Goal: Task Accomplishment & Management: Use online tool/utility

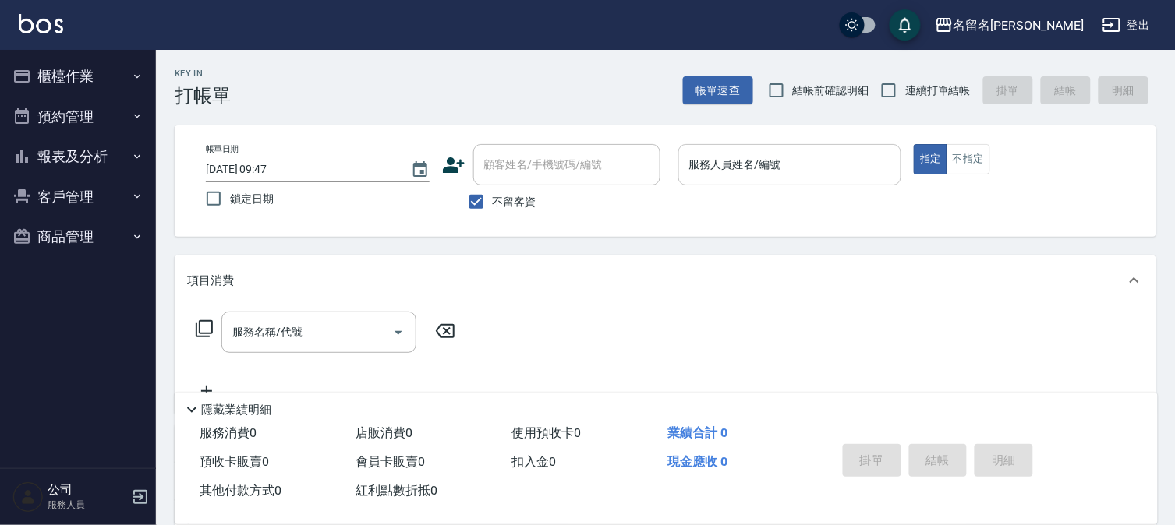
drag, startPoint x: 747, startPoint y: 160, endPoint x: 738, endPoint y: 178, distance: 19.9
click at [741, 173] on div "服務人員姓名/編號 服務人員姓名/編號" at bounding box center [790, 164] width 224 height 41
click at [728, 176] on div "服務人員姓名/編號" at bounding box center [790, 164] width 224 height 41
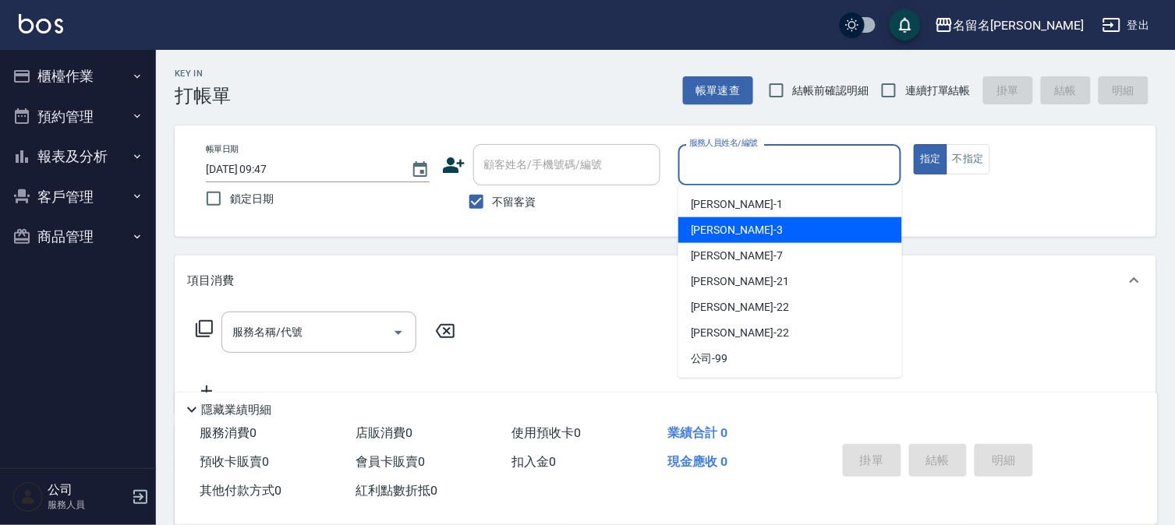
click at [733, 221] on div "[PERSON_NAME]-3" at bounding box center [790, 231] width 224 height 26
type input "[PERSON_NAME]-3"
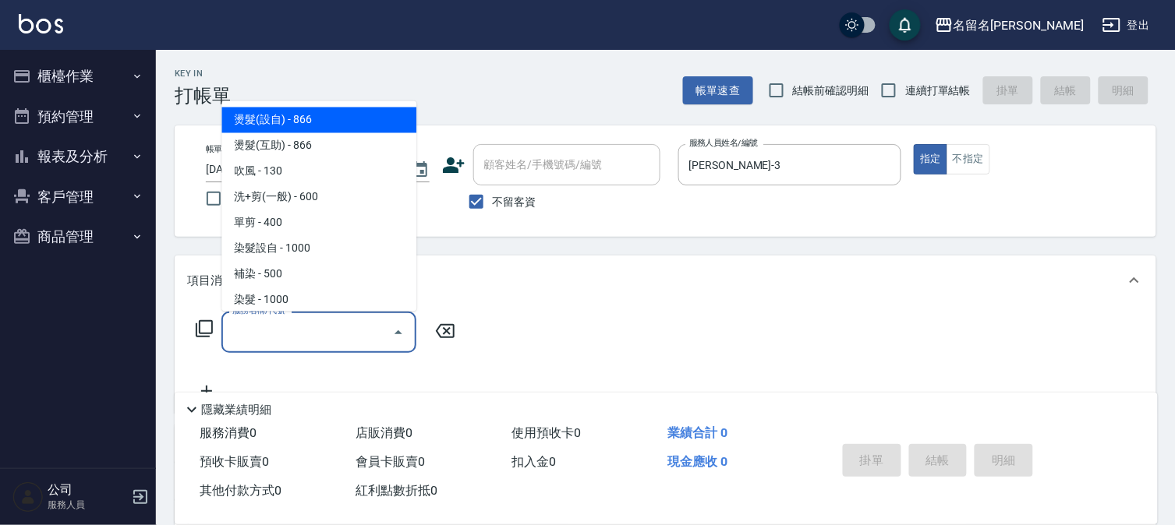
click at [305, 332] on input "服務名稱/代號" at bounding box center [306, 332] width 157 height 27
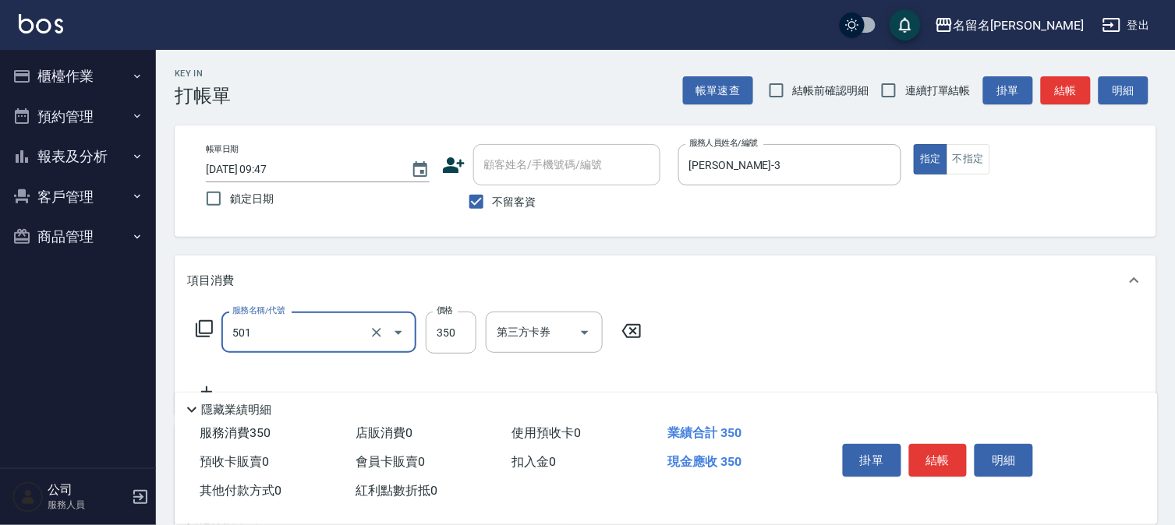
type input "P.S洗髮(501)"
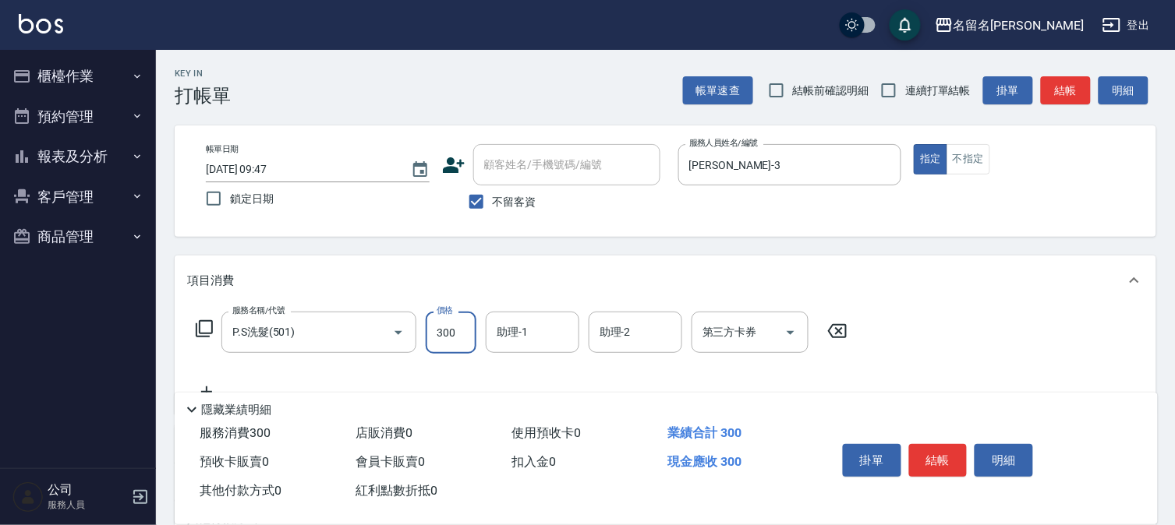
type input "300"
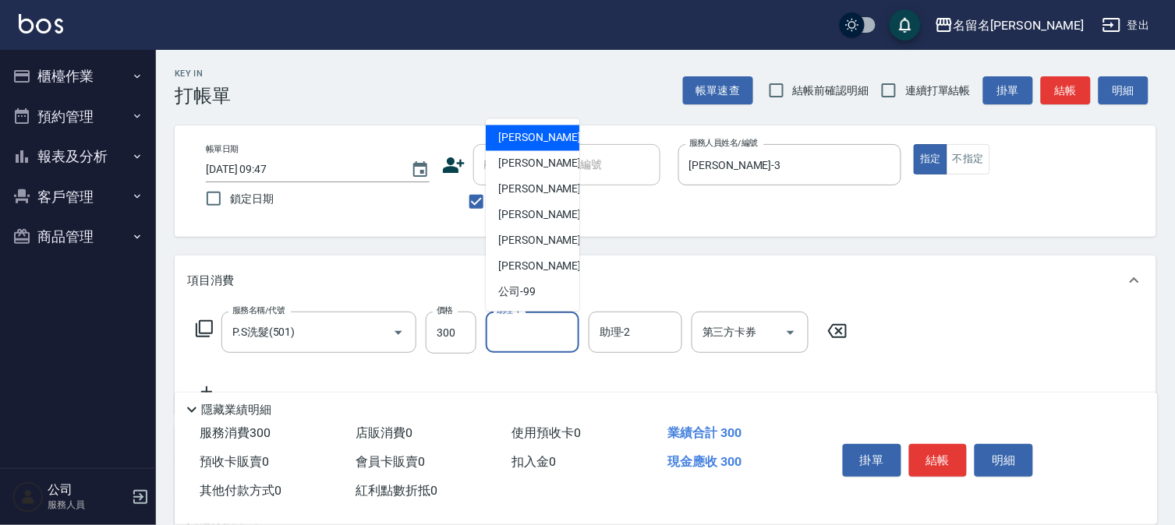
drag, startPoint x: 525, startPoint y: 330, endPoint x: 550, endPoint y: 215, distance: 117.3
click at [525, 329] on input "助理-1" at bounding box center [533, 332] width 80 height 27
click at [568, 159] on div "[PERSON_NAME]-3" at bounding box center [533, 164] width 94 height 26
type input "[PERSON_NAME]-3"
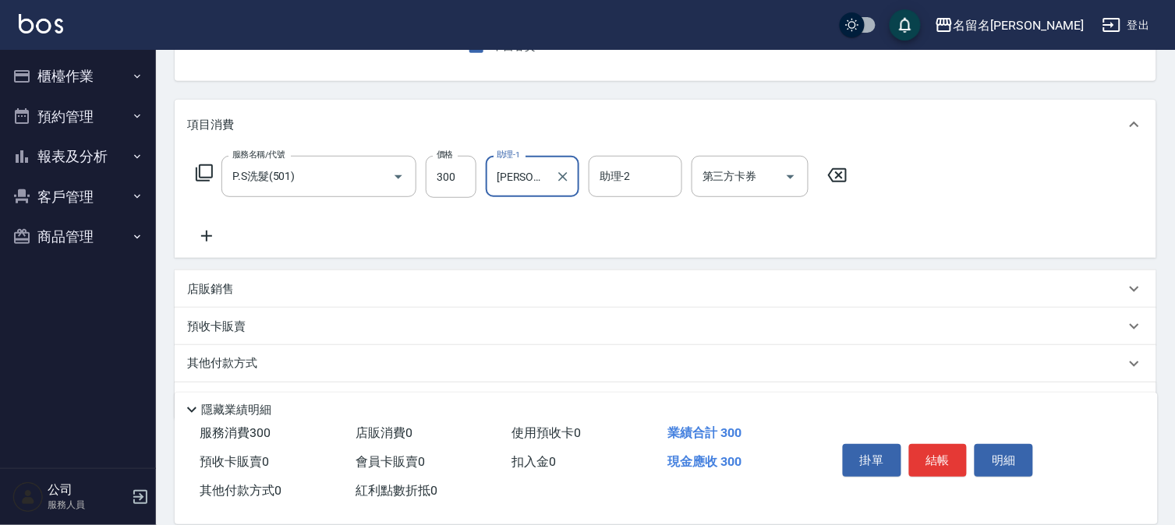
scroll to position [173, 0]
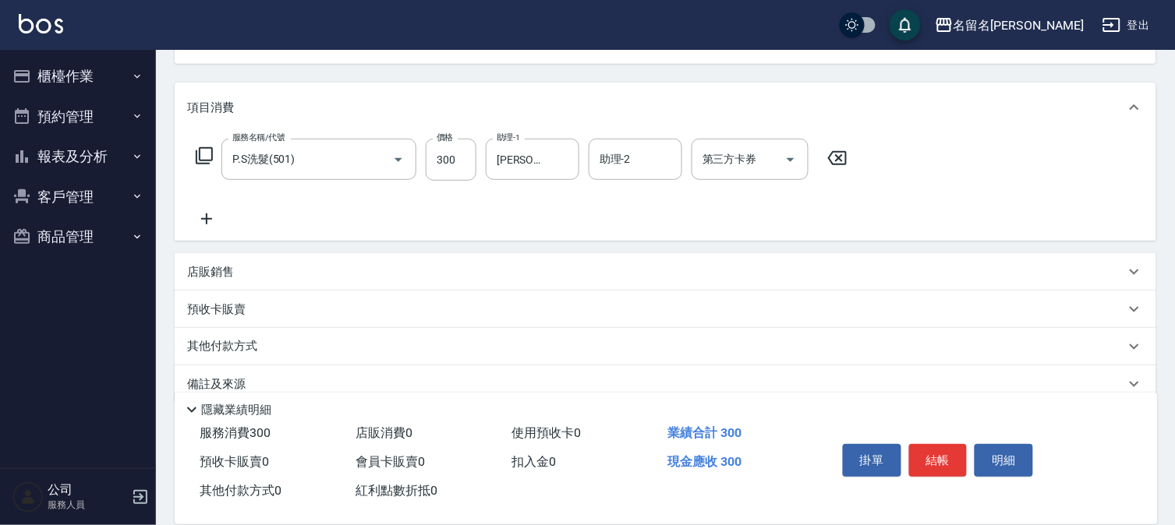
click at [212, 213] on icon at bounding box center [206, 219] width 39 height 19
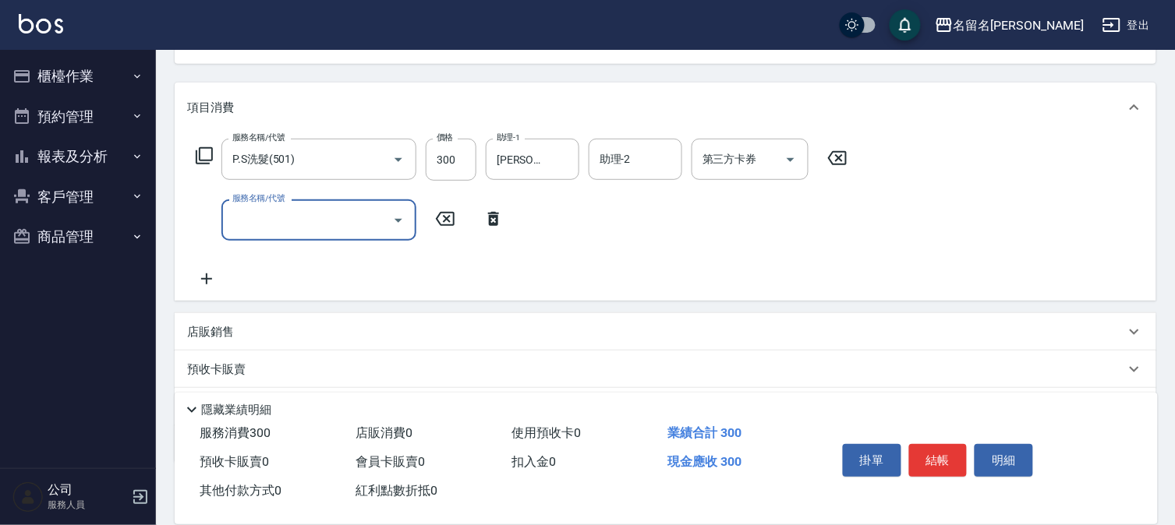
drag, startPoint x: 212, startPoint y: 213, endPoint x: 284, endPoint y: 214, distance: 71.7
click at [284, 216] on input "服務名稱/代號" at bounding box center [306, 220] width 157 height 27
type input "指定洗髮(503)"
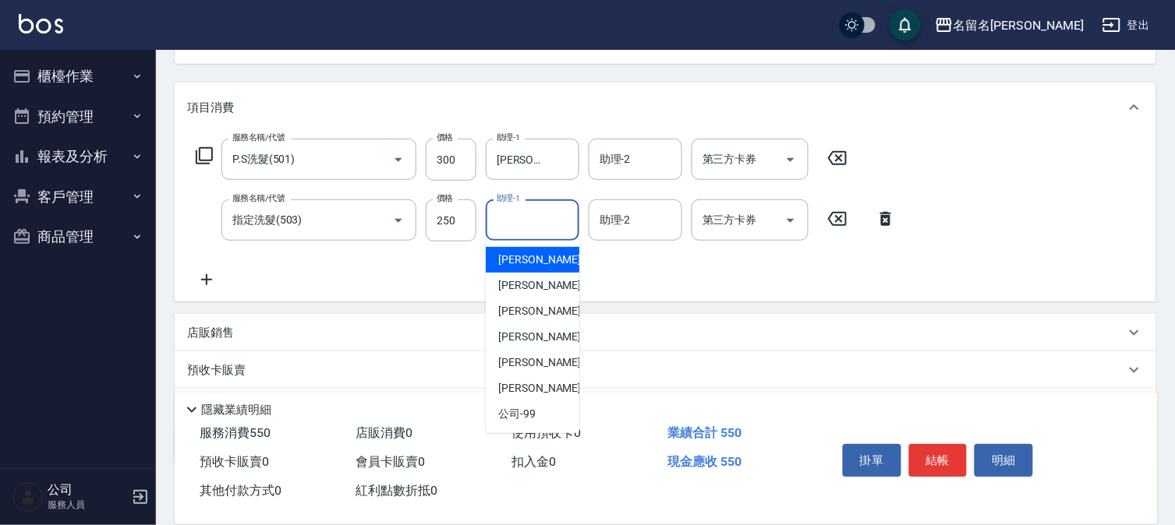
click at [513, 226] on input "助理-1" at bounding box center [533, 220] width 80 height 27
click at [524, 286] on span "[PERSON_NAME]-3" at bounding box center [544, 286] width 92 height 16
type input "[PERSON_NAME]-3"
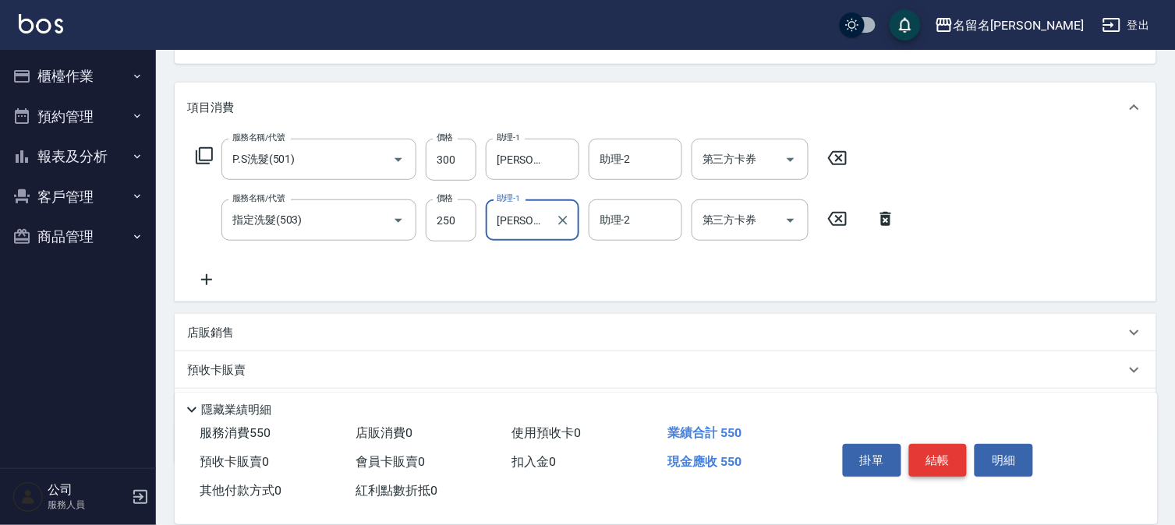
click at [932, 449] on button "結帳" at bounding box center [938, 460] width 58 height 33
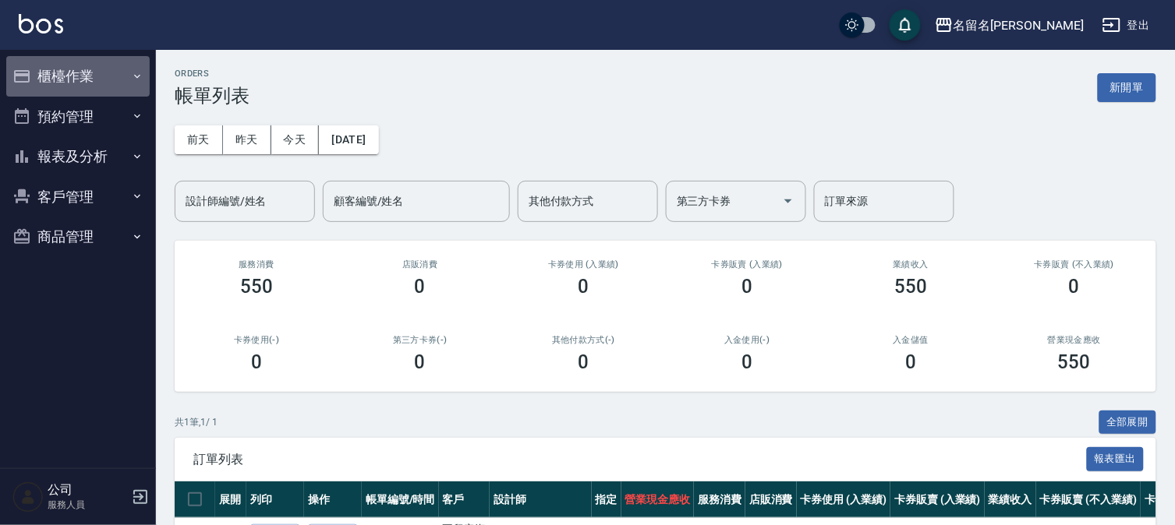
click at [72, 69] on button "櫃檯作業" at bounding box center [77, 76] width 143 height 41
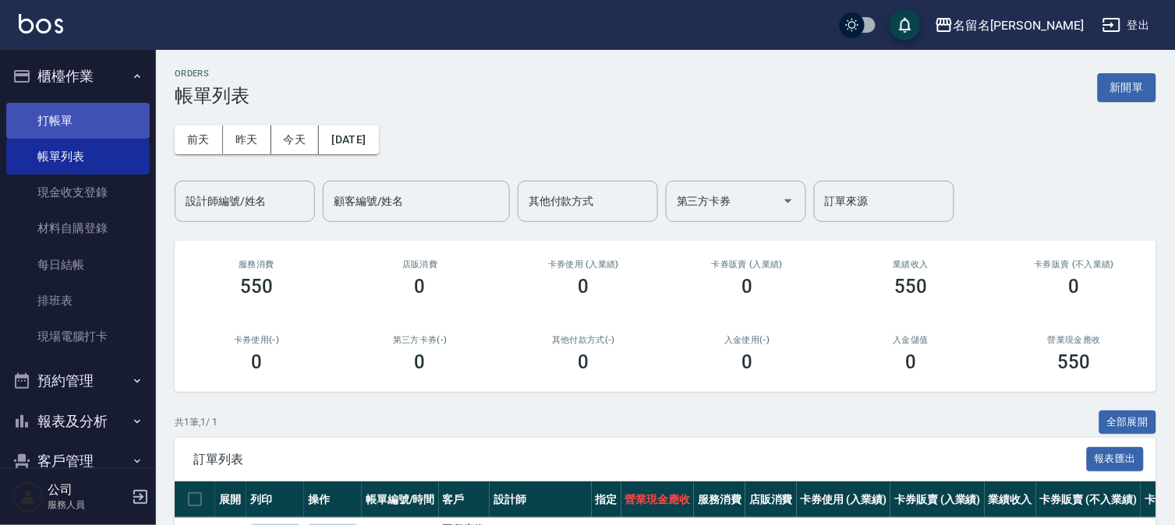
click at [65, 118] on link "打帳單" at bounding box center [77, 121] width 143 height 36
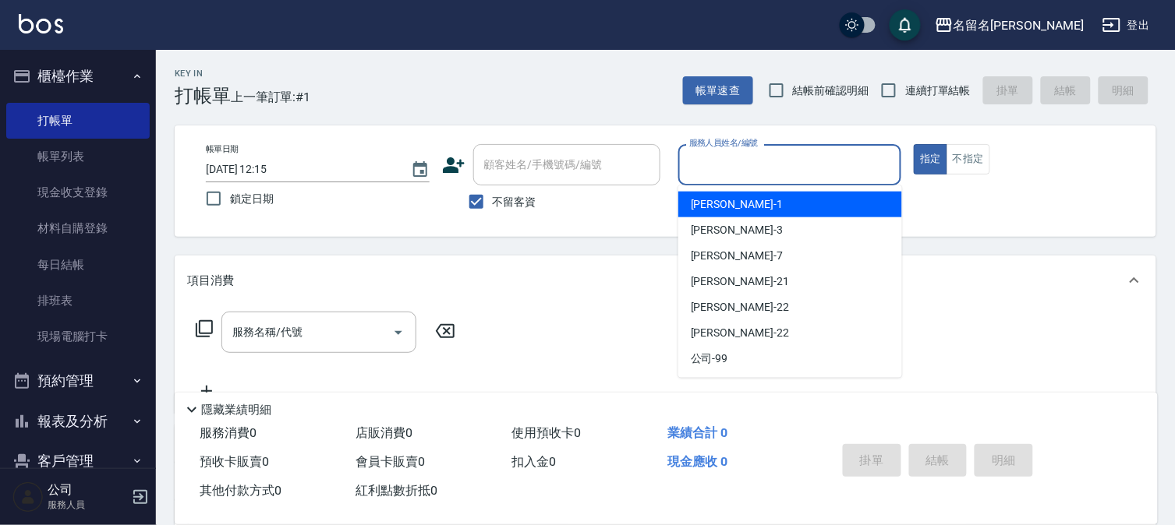
click at [719, 170] on input "服務人員姓名/編號" at bounding box center [790, 164] width 210 height 27
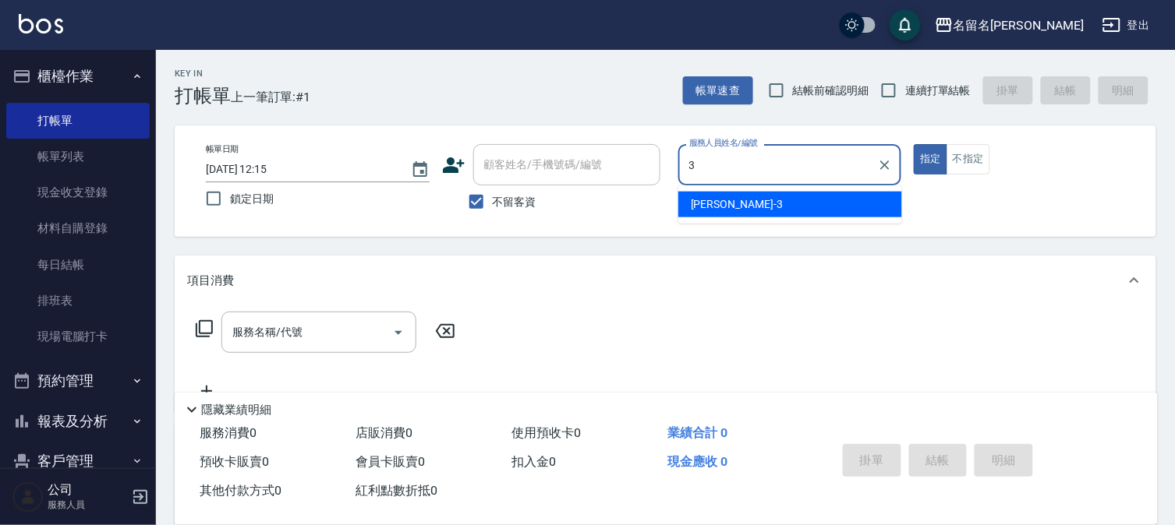
type input "[PERSON_NAME]-3"
type button "true"
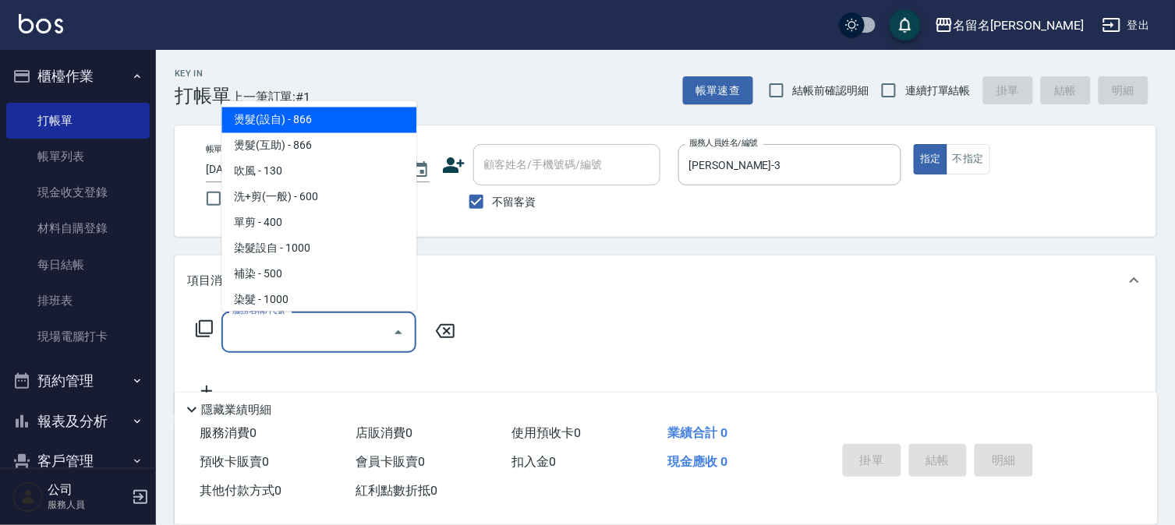
click at [255, 334] on input "服務名稱/代號" at bounding box center [306, 332] width 157 height 27
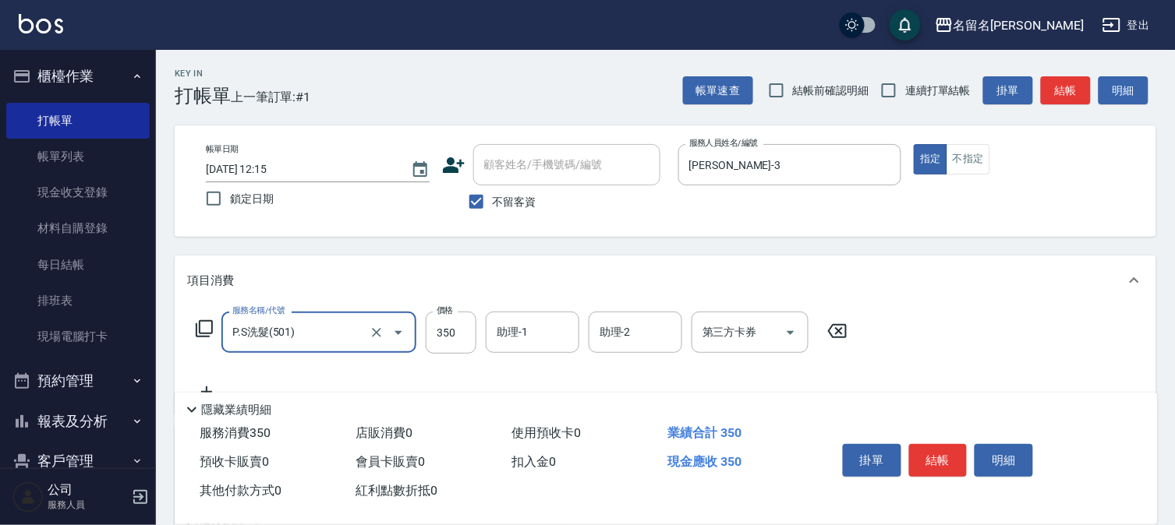
type input "P.S洗髮(501)"
click at [299, 340] on input "P.S洗髮(501)" at bounding box center [296, 332] width 137 height 27
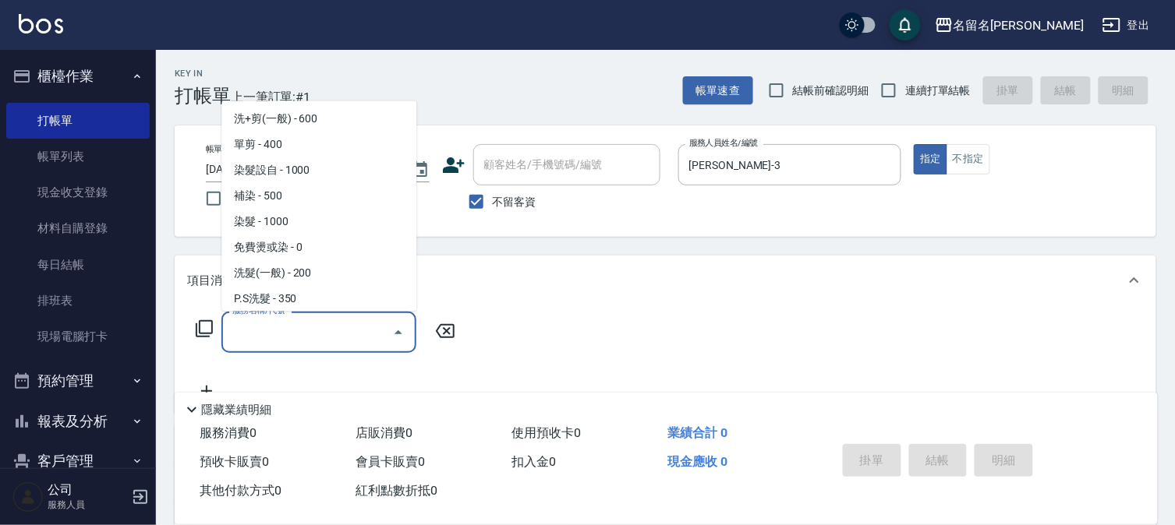
scroll to position [5, 0]
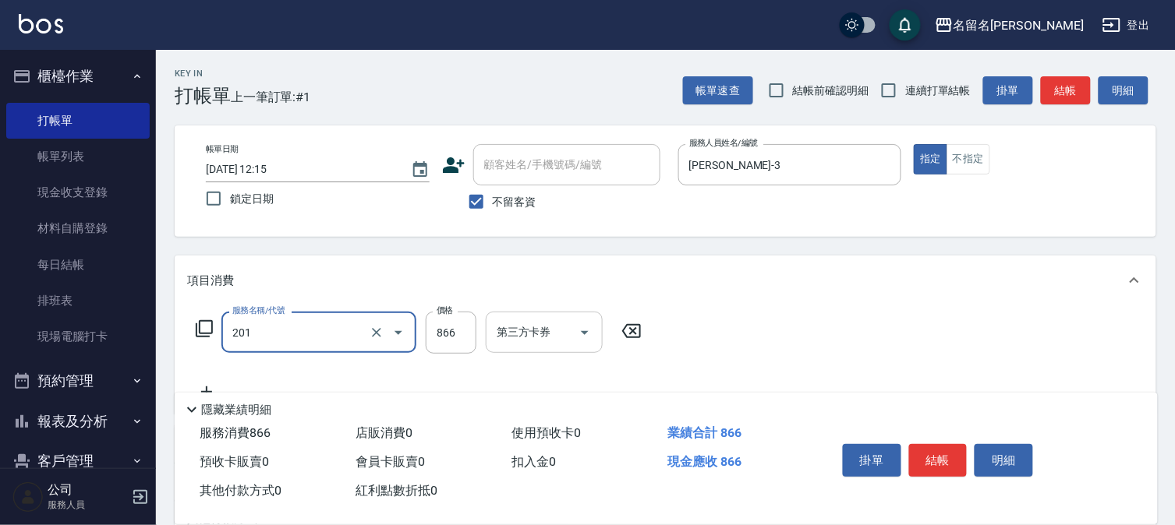
type input "燙髮(互助)(201)"
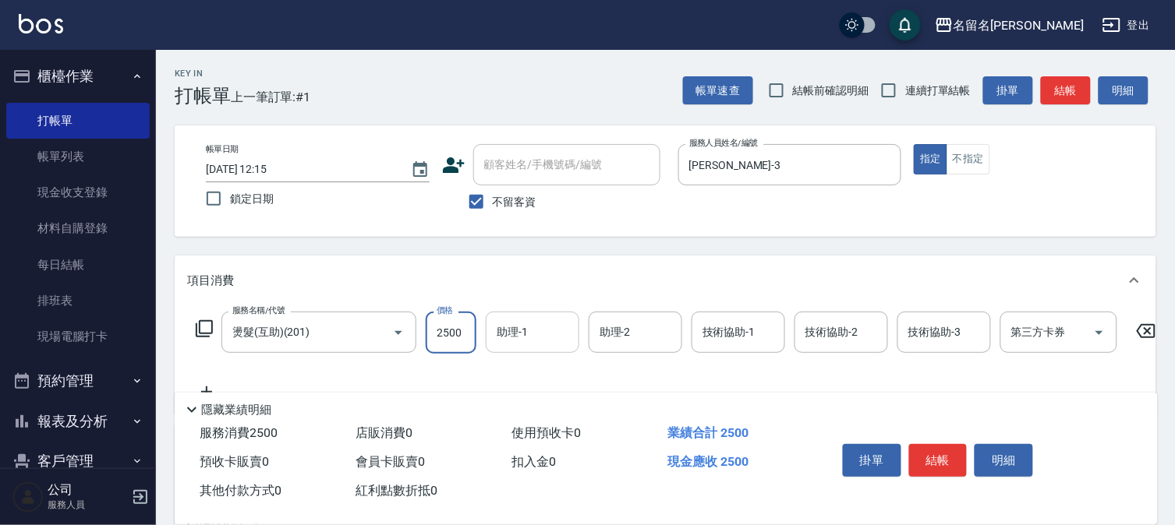
type input "2500"
click at [513, 331] on input "助理-1" at bounding box center [533, 332] width 80 height 27
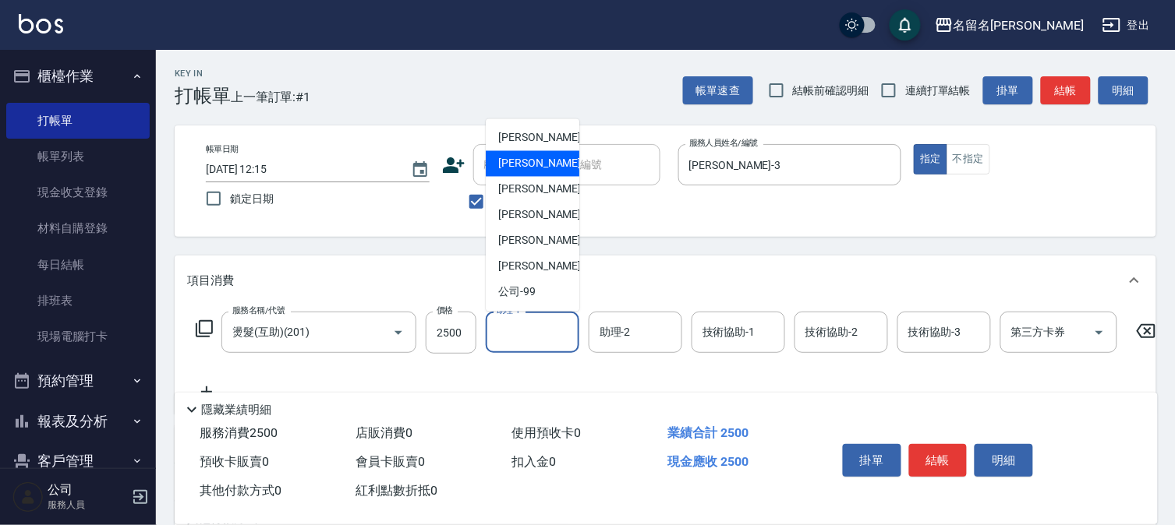
click at [560, 153] on div "[PERSON_NAME]-3" at bounding box center [533, 164] width 94 height 26
type input "[PERSON_NAME]-3"
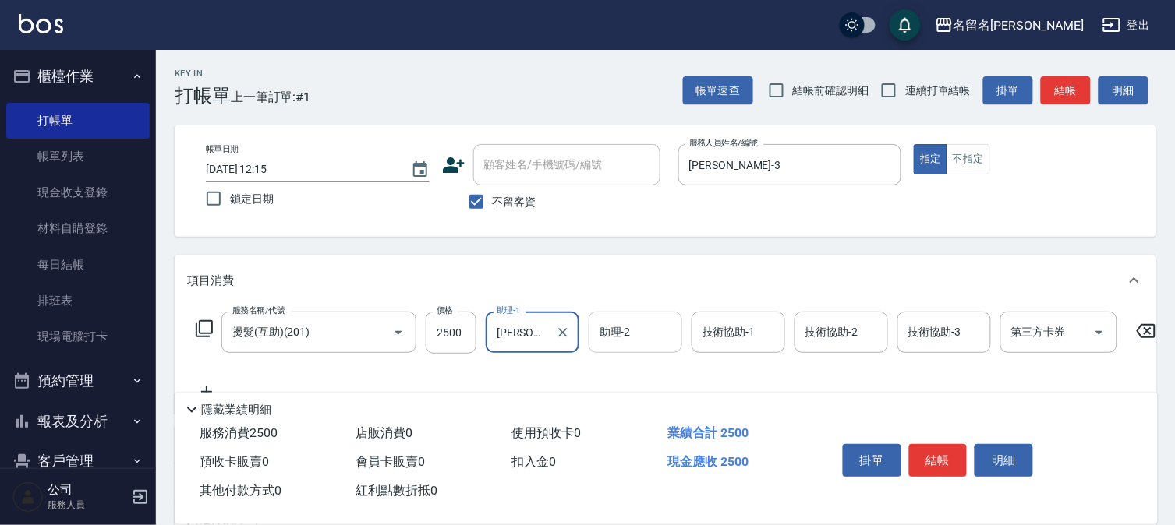
click at [652, 334] on input "助理-2" at bounding box center [636, 332] width 80 height 27
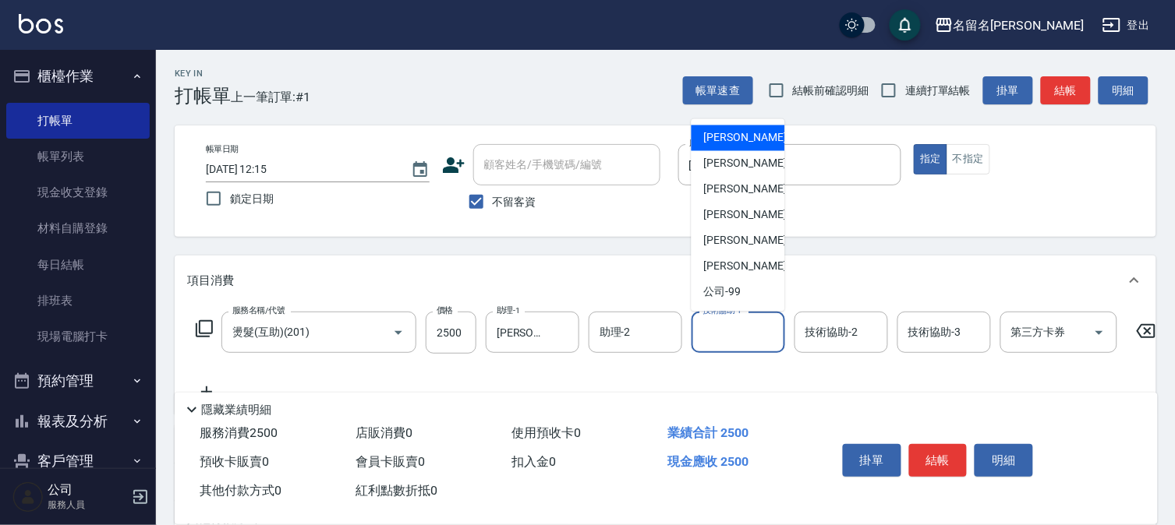
drag, startPoint x: 763, startPoint y: 343, endPoint x: 766, endPoint y: 265, distance: 78.0
click at [766, 339] on input "技術協助-1" at bounding box center [739, 332] width 80 height 27
click at [777, 165] on div "[PERSON_NAME]-3" at bounding box center [739, 164] width 94 height 26
type input "[PERSON_NAME]-3"
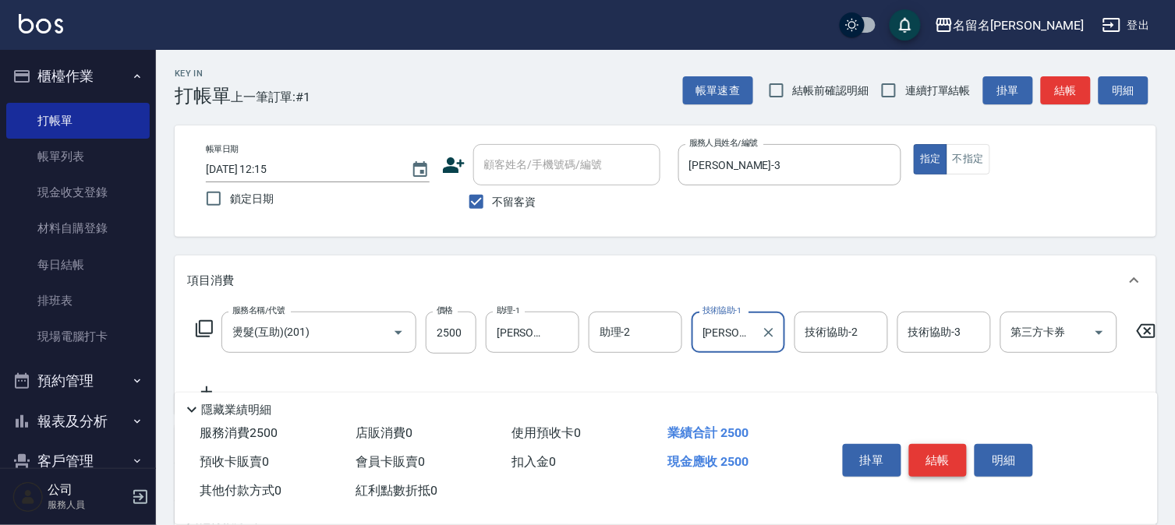
click at [930, 444] on button "結帳" at bounding box center [938, 460] width 58 height 33
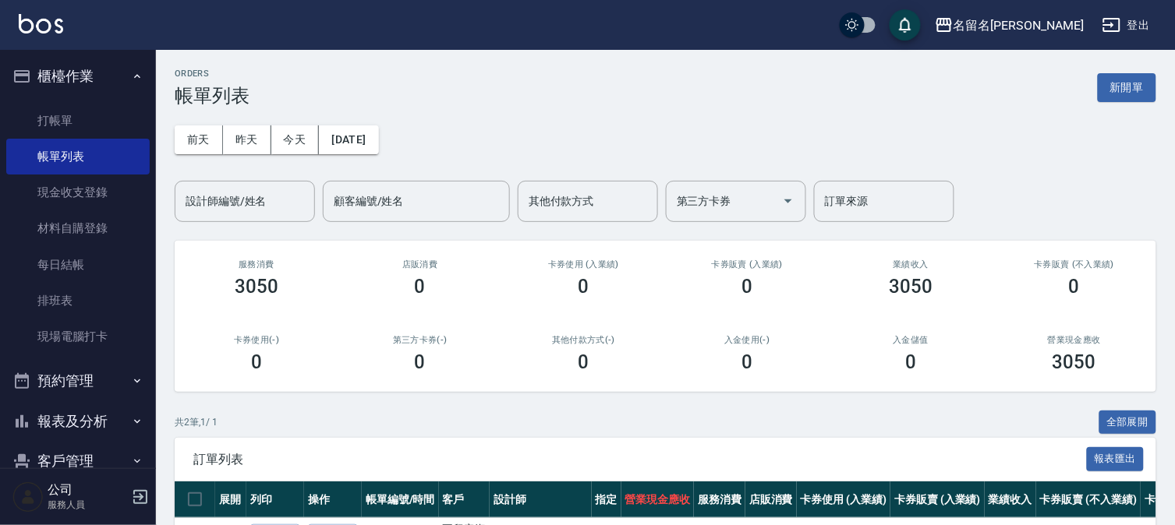
click at [82, 424] on button "報表及分析" at bounding box center [77, 422] width 143 height 41
click at [63, 460] on link "報表目錄" at bounding box center [77, 466] width 143 height 36
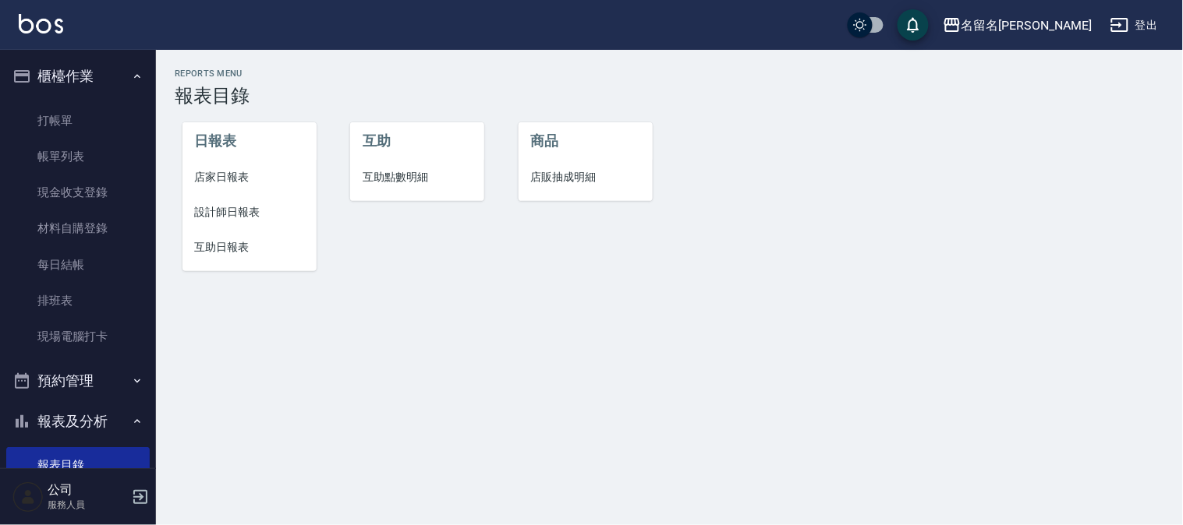
click at [224, 213] on span "設計師日報表" at bounding box center [249, 212] width 109 height 16
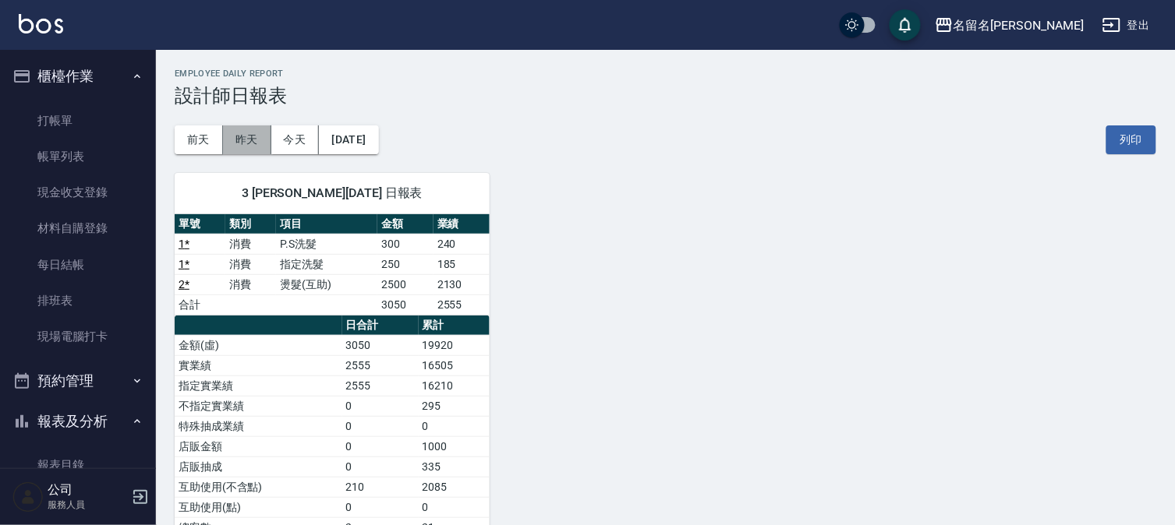
click at [255, 138] on button "昨天" at bounding box center [247, 140] width 48 height 29
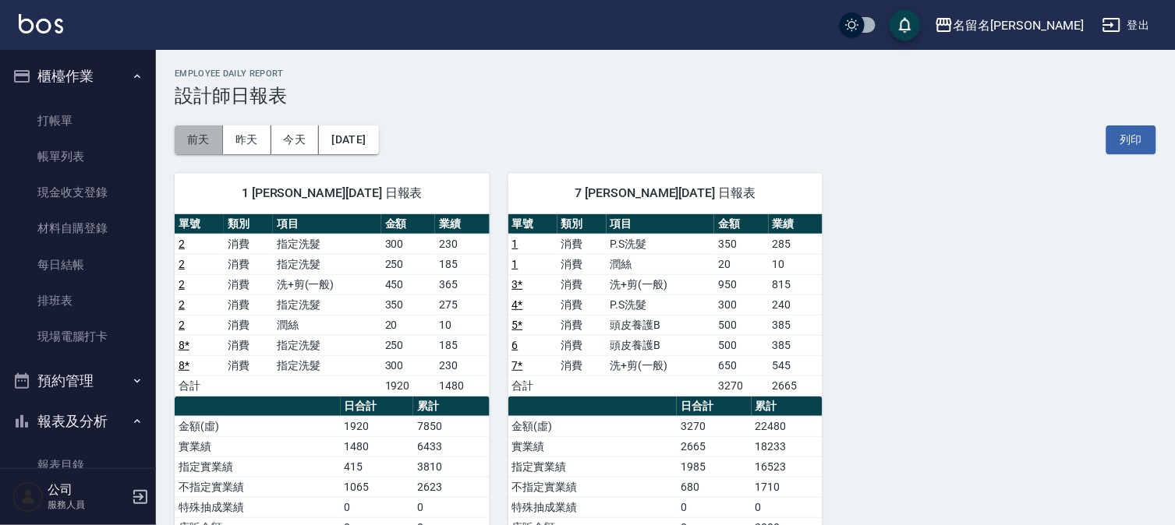
click at [199, 141] on button "前天" at bounding box center [199, 140] width 48 height 29
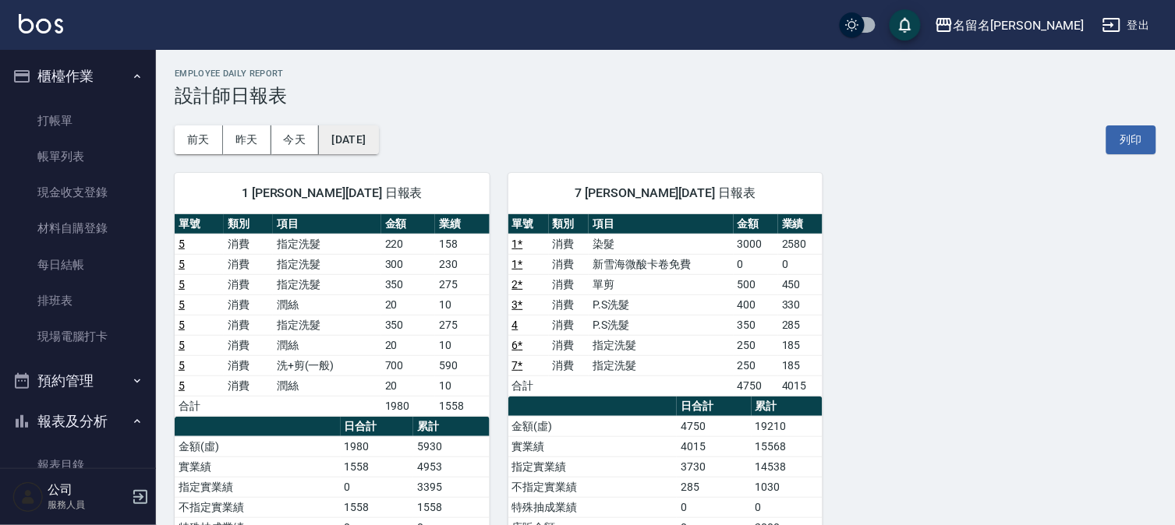
click at [363, 142] on button "[DATE]" at bounding box center [348, 140] width 59 height 29
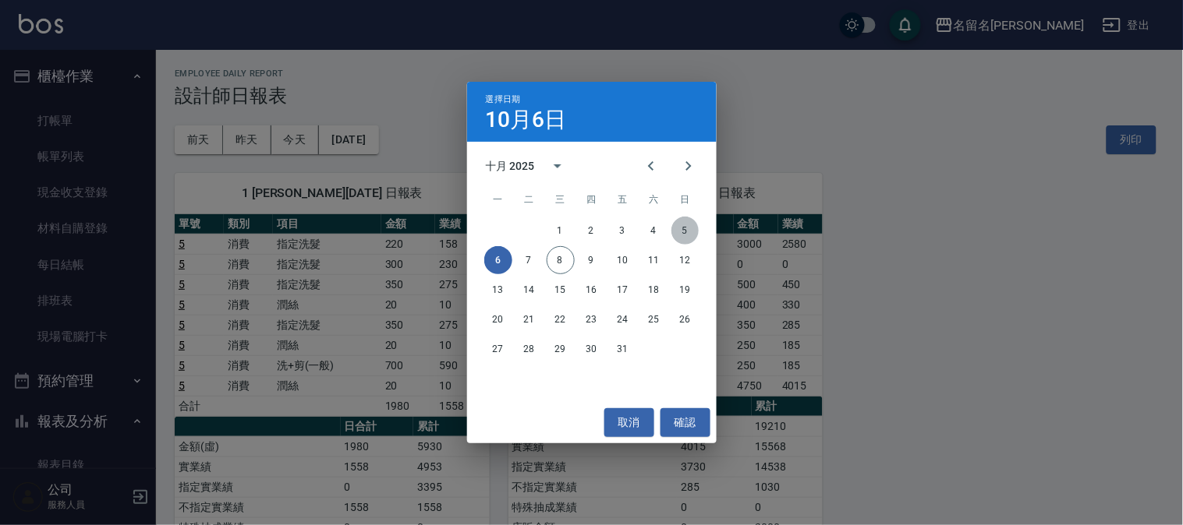
click at [688, 231] on button "5" at bounding box center [685, 231] width 28 height 28
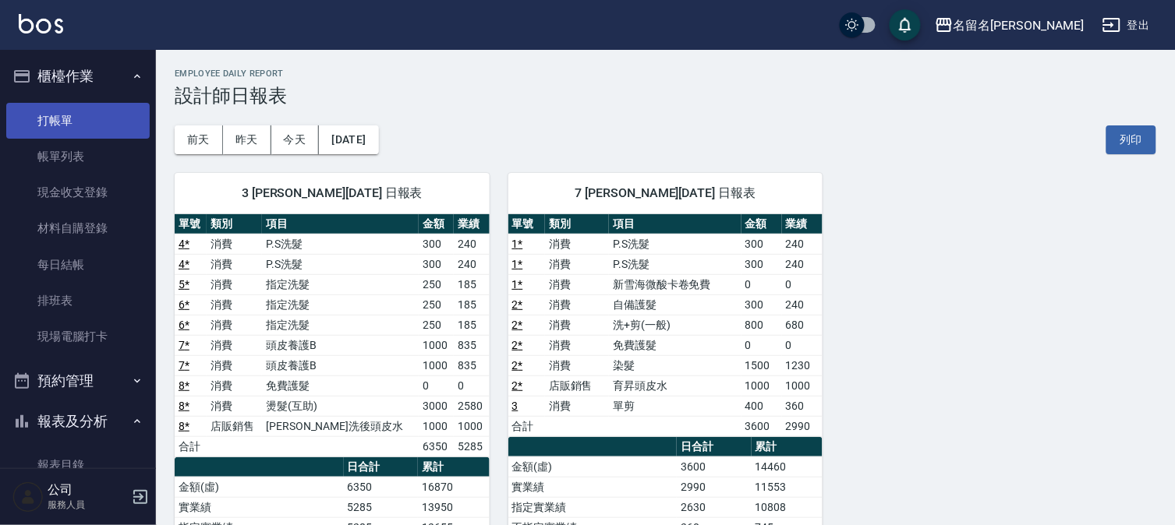
click at [81, 122] on link "打帳單" at bounding box center [77, 121] width 143 height 36
